Goal: Navigation & Orientation: Find specific page/section

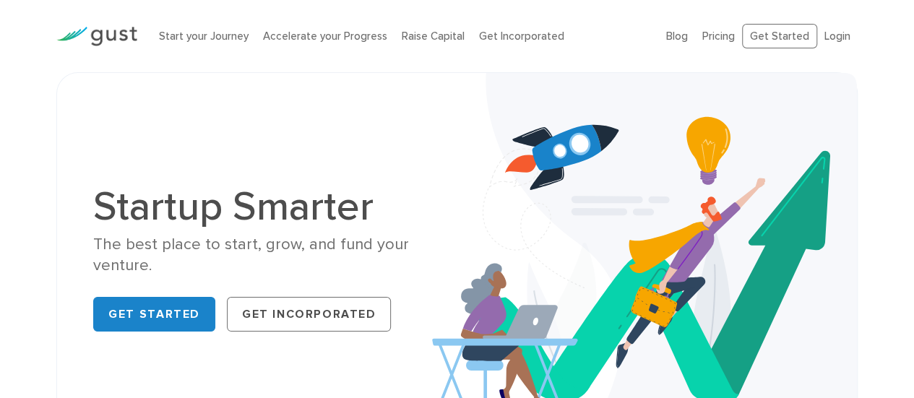
click at [827, 25] on ul "Blog FAQ Pricing Get Started Login Login" at bounding box center [762, 36] width 192 height 25
click at [830, 37] on link "Login" at bounding box center [838, 36] width 26 height 13
click at [679, 41] on link "Blog" at bounding box center [677, 36] width 22 height 13
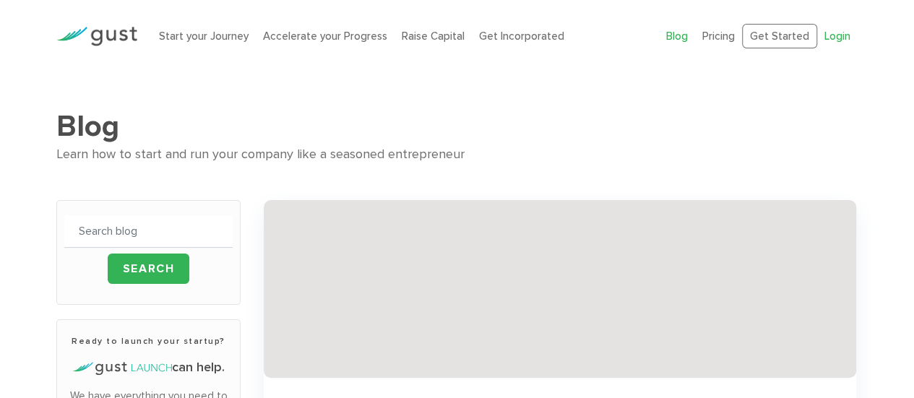
click at [837, 40] on link "Login" at bounding box center [838, 36] width 26 height 13
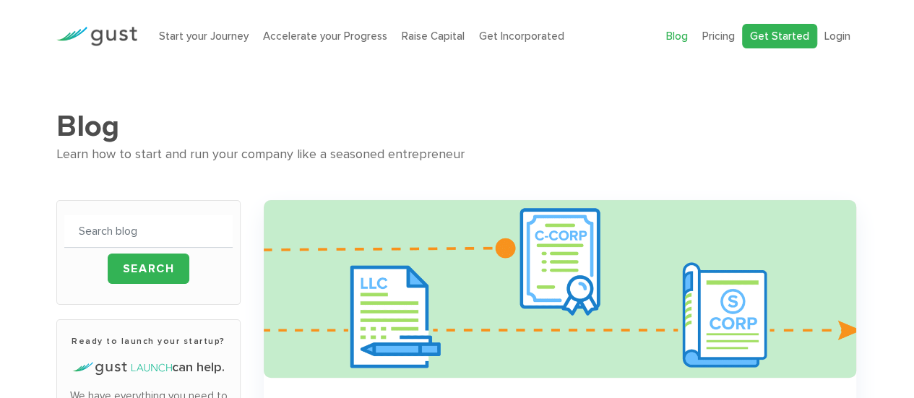
click at [785, 44] on link "Get Started" at bounding box center [779, 36] width 75 height 25
